Goal: Feedback & Contribution: Leave review/rating

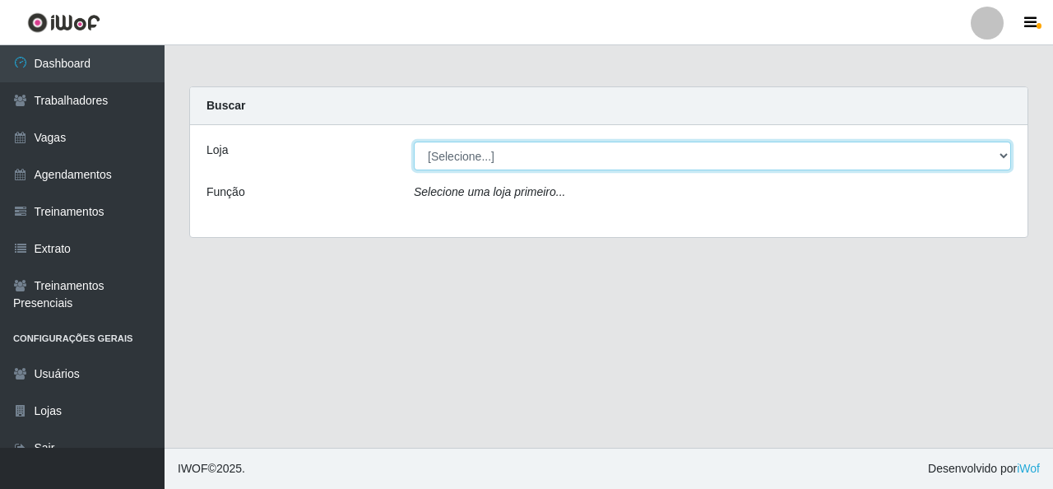
click at [489, 146] on select "[Selecione...] Rede Econômico - Malvinas Rede Econômico - Prata" at bounding box center [713, 156] width 598 height 29
select select "194"
click at [414, 142] on select "[Selecione...] Rede Econômico - Malvinas Rede Econômico - Prata" at bounding box center [713, 156] width 598 height 29
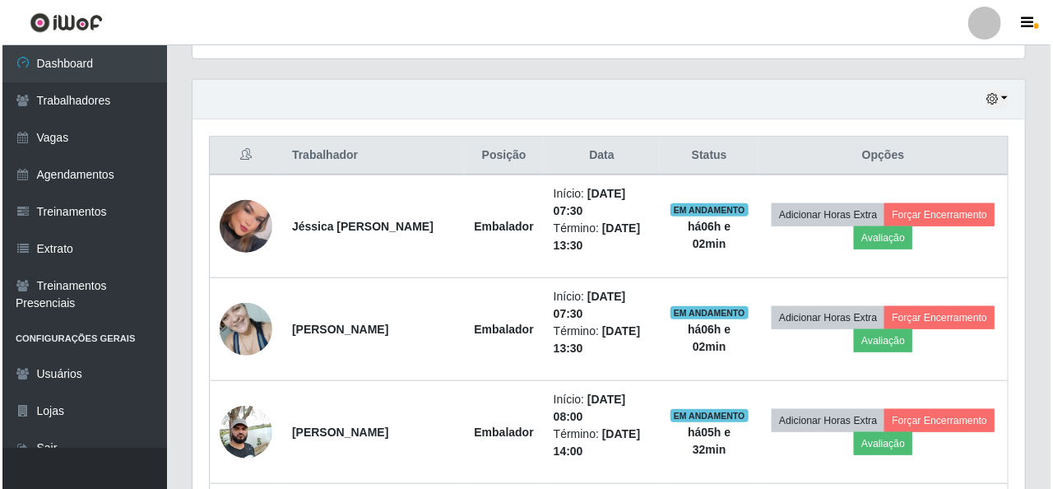
scroll to position [576, 0]
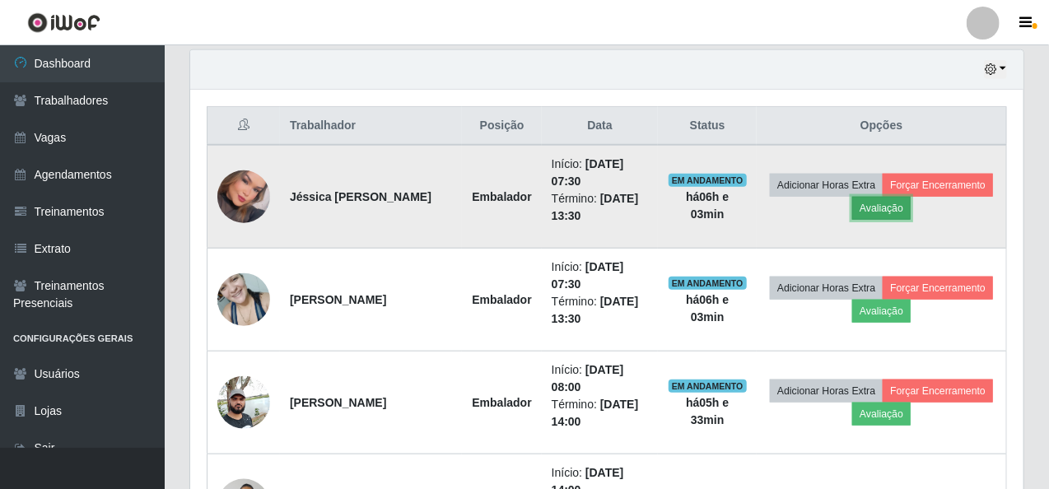
click at [889, 207] on button "Avaliação" at bounding box center [881, 208] width 58 height 23
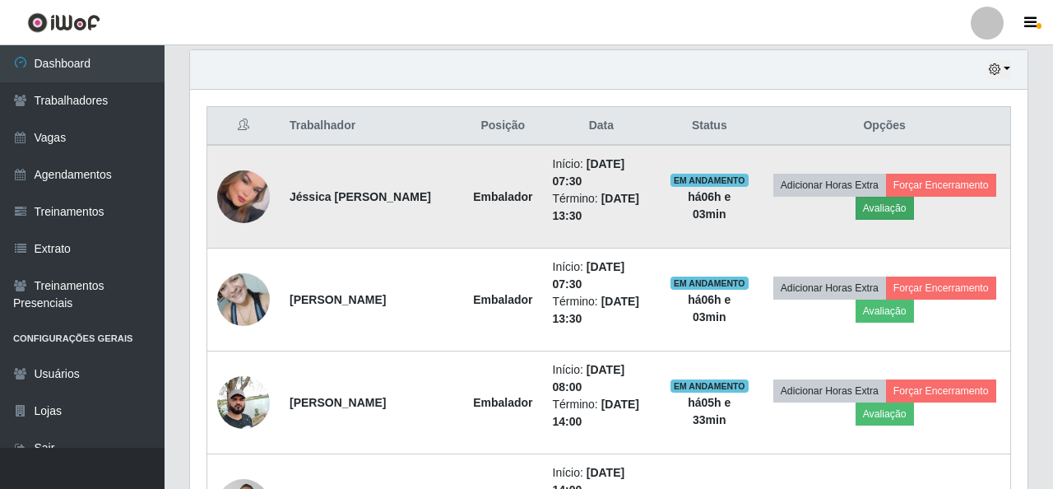
scroll to position [342, 826]
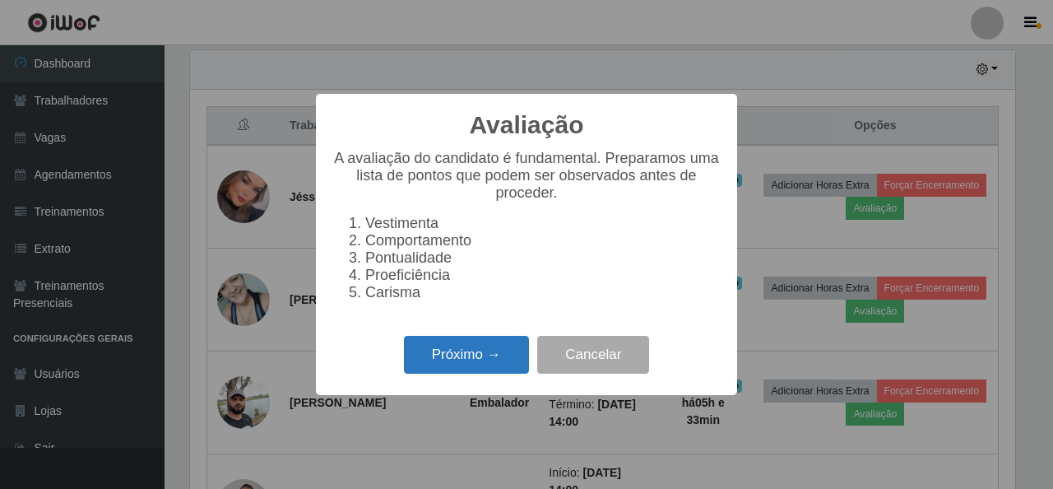
click at [477, 361] on button "Próximo →" at bounding box center [466, 355] width 125 height 39
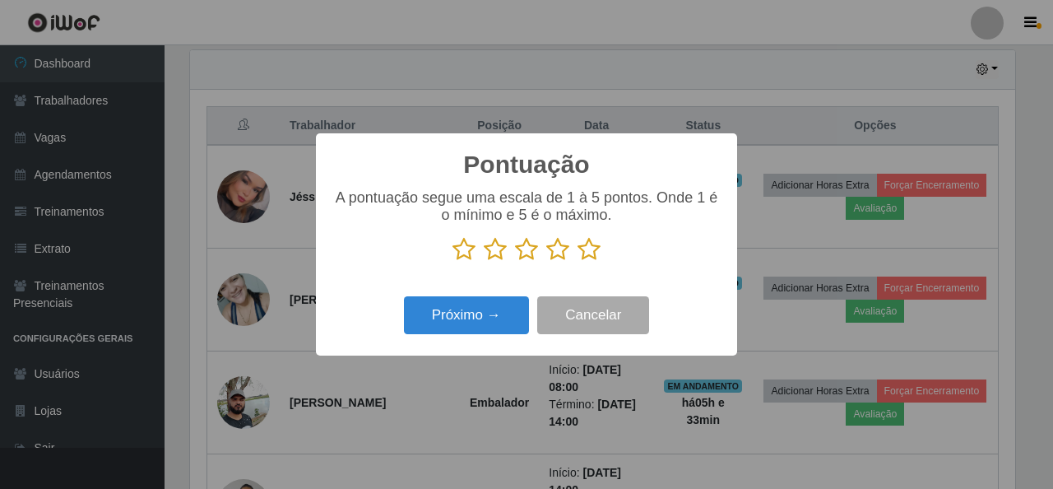
scroll to position [822690, 822206]
click at [593, 255] on icon at bounding box center [589, 249] width 23 height 25
click at [578, 262] on input "radio" at bounding box center [578, 262] width 0 height 0
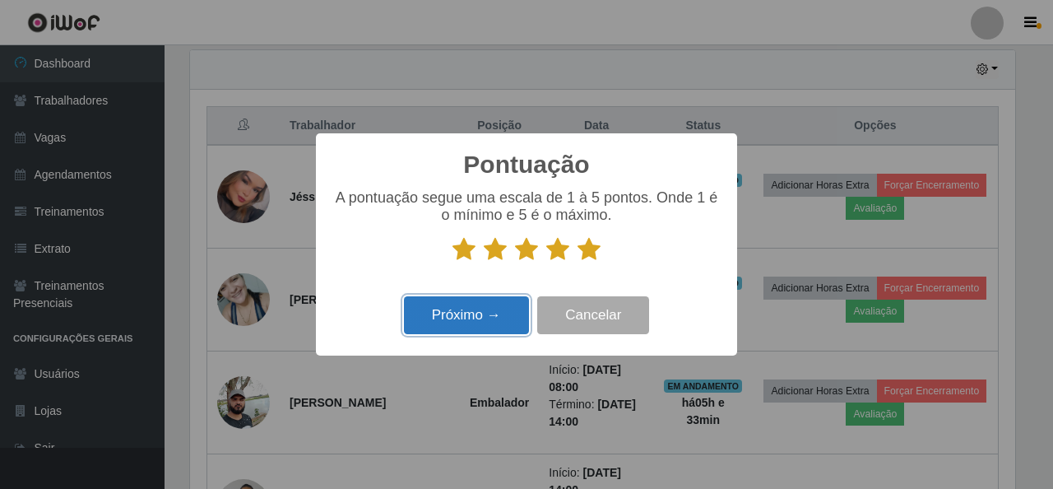
click at [494, 313] on button "Próximo →" at bounding box center [466, 315] width 125 height 39
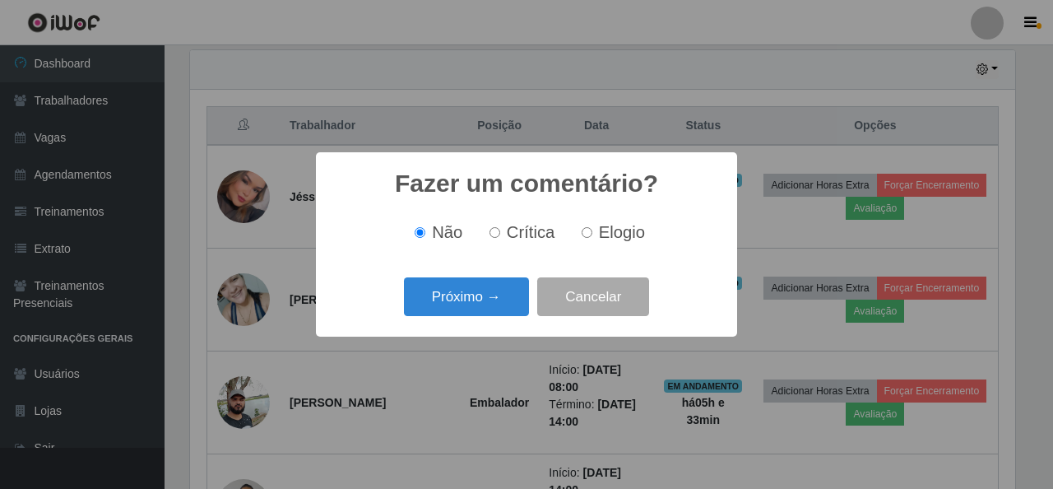
click at [588, 234] on input "Elogio" at bounding box center [587, 232] width 11 height 11
radio input "true"
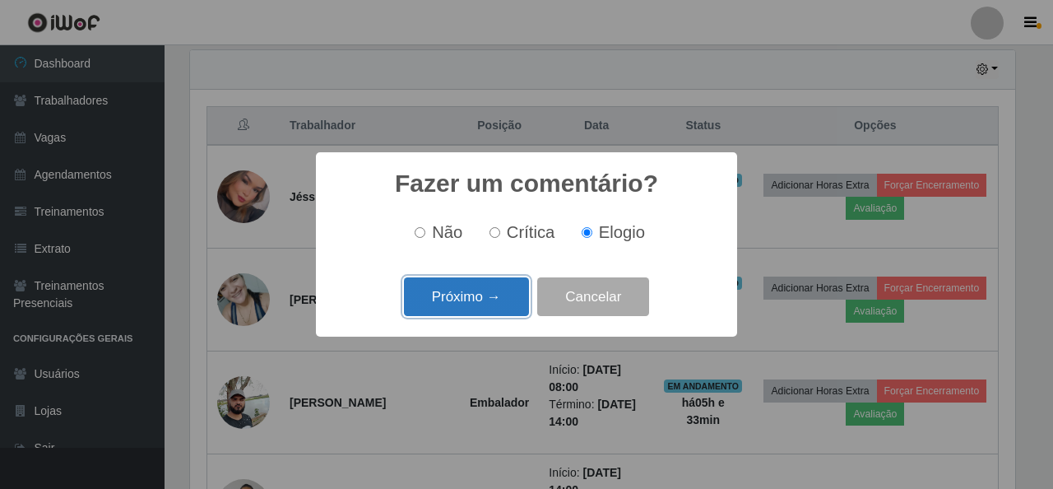
click at [493, 294] on button "Próximo →" at bounding box center [466, 296] width 125 height 39
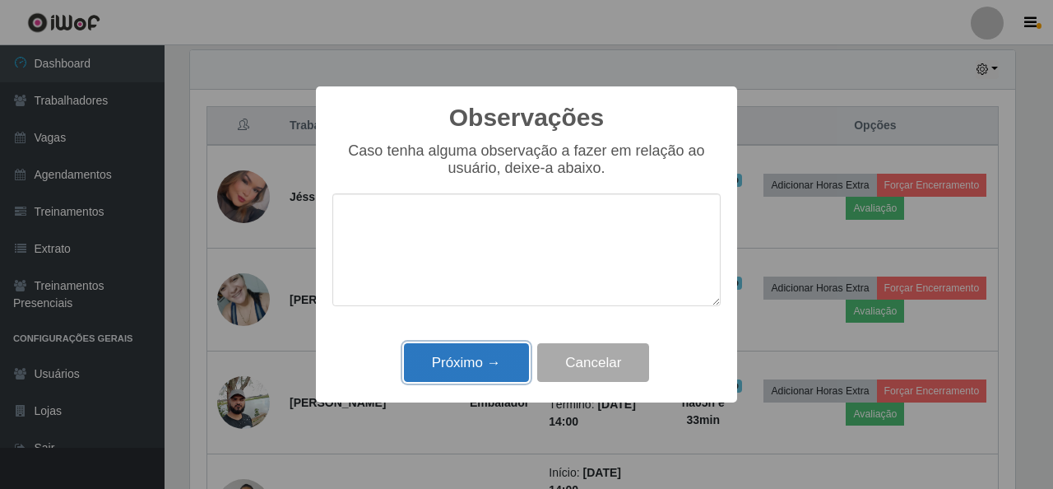
click at [491, 356] on button "Próximo →" at bounding box center [466, 362] width 125 height 39
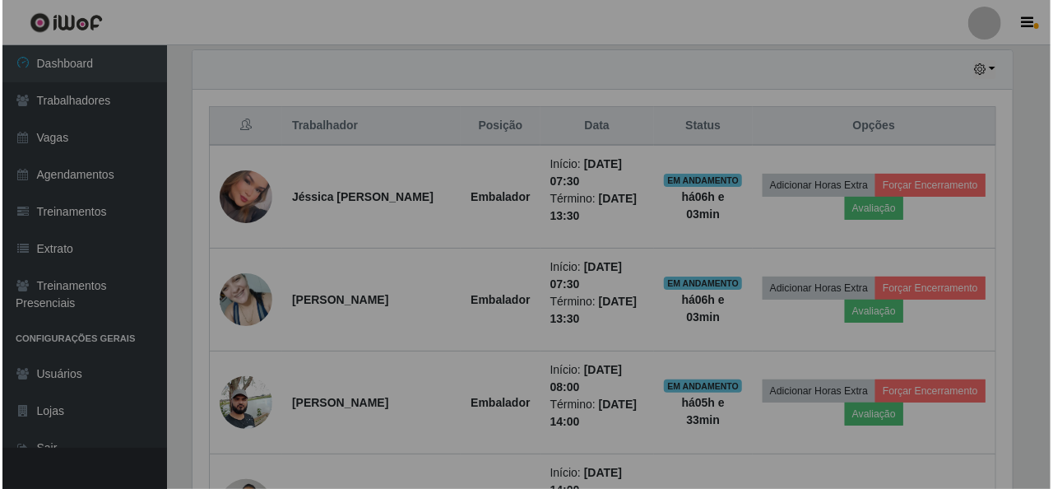
scroll to position [342, 833]
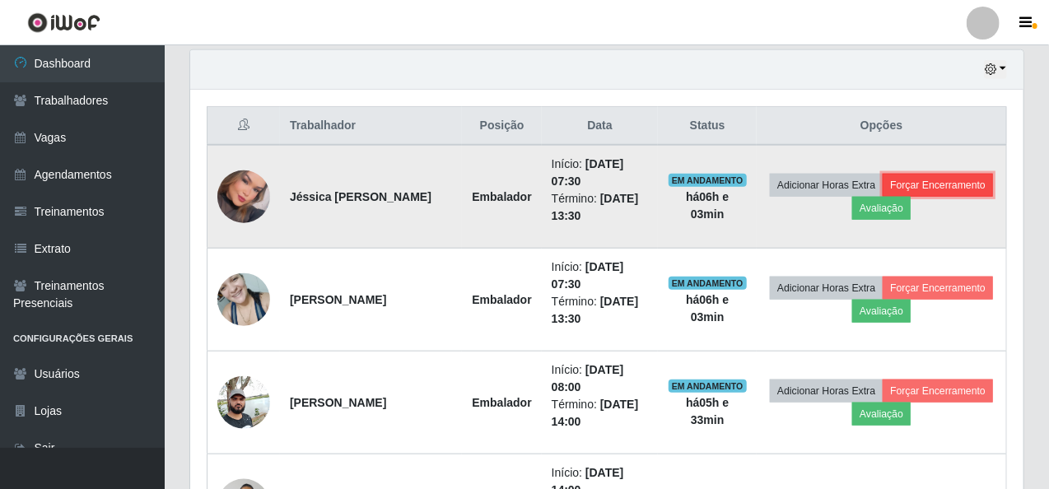
click at [959, 184] on button "Forçar Encerramento" at bounding box center [937, 185] width 110 height 23
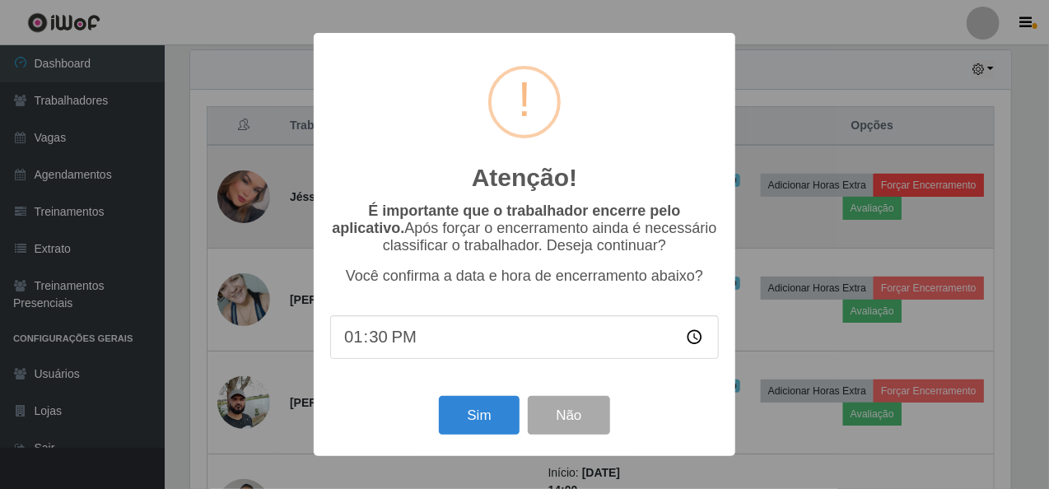
scroll to position [342, 826]
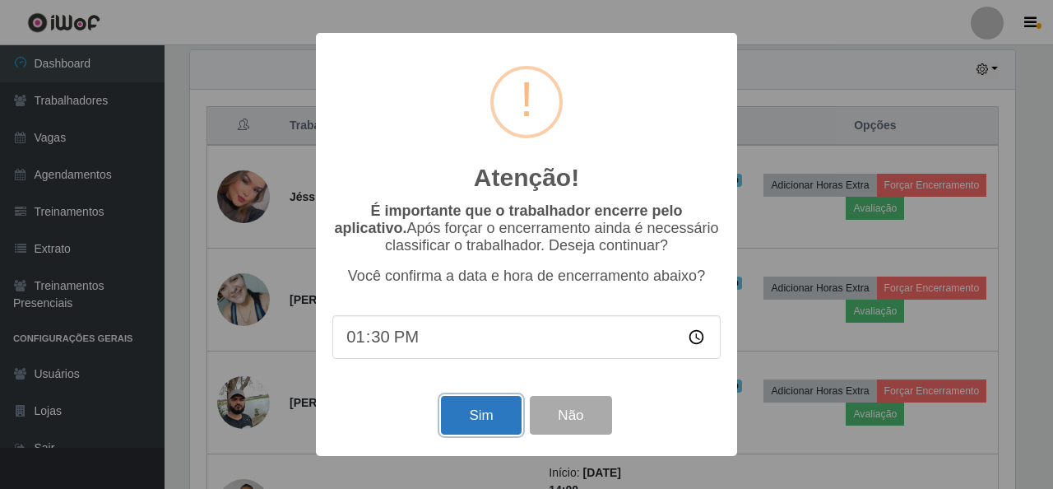
click at [476, 416] on button "Sim" at bounding box center [481, 415] width 80 height 39
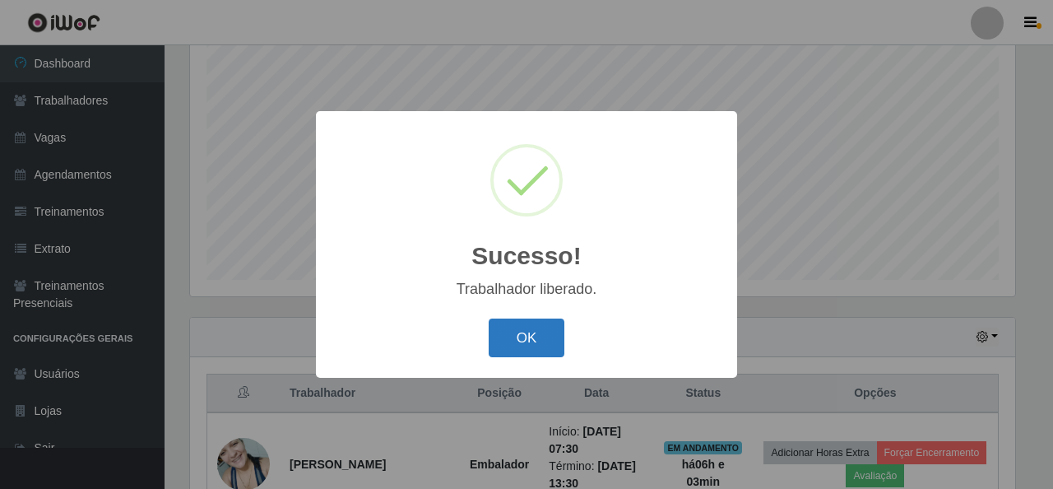
click at [534, 337] on button "OK" at bounding box center [527, 338] width 77 height 39
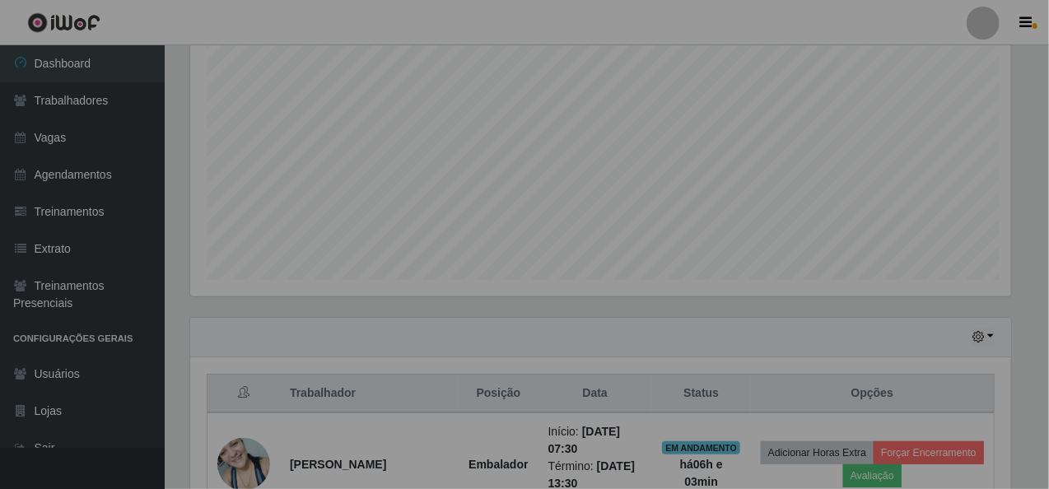
scroll to position [342, 833]
